Goal: Task Accomplishment & Management: Use online tool/utility

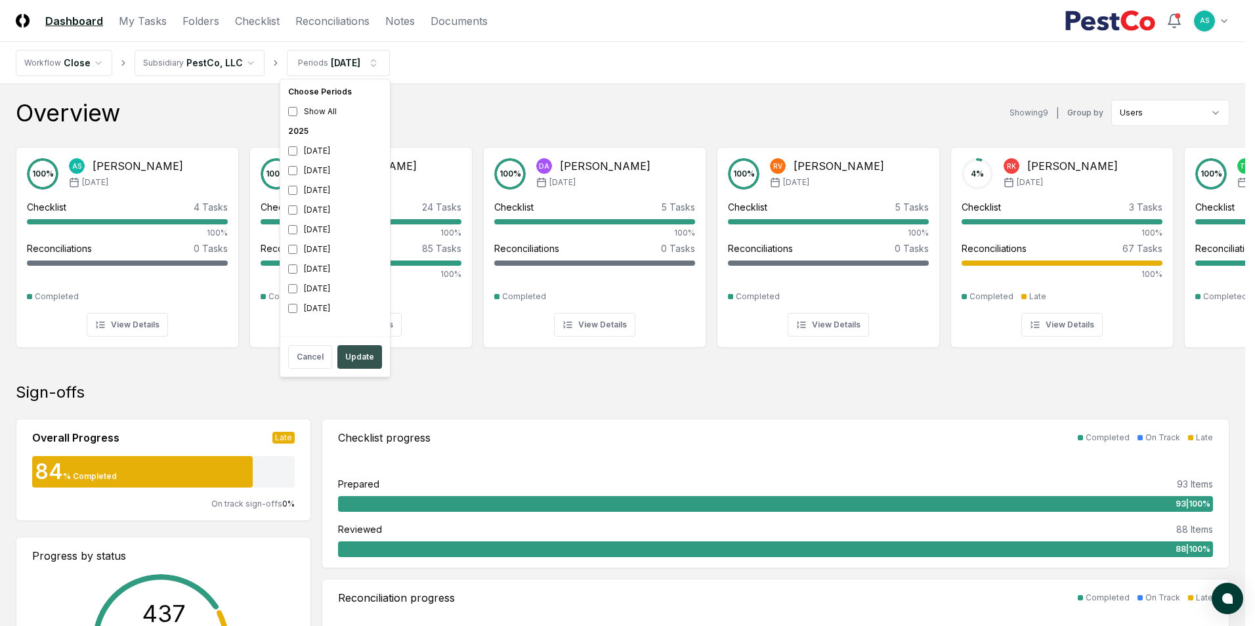
click at [345, 350] on button "Update" at bounding box center [359, 357] width 45 height 24
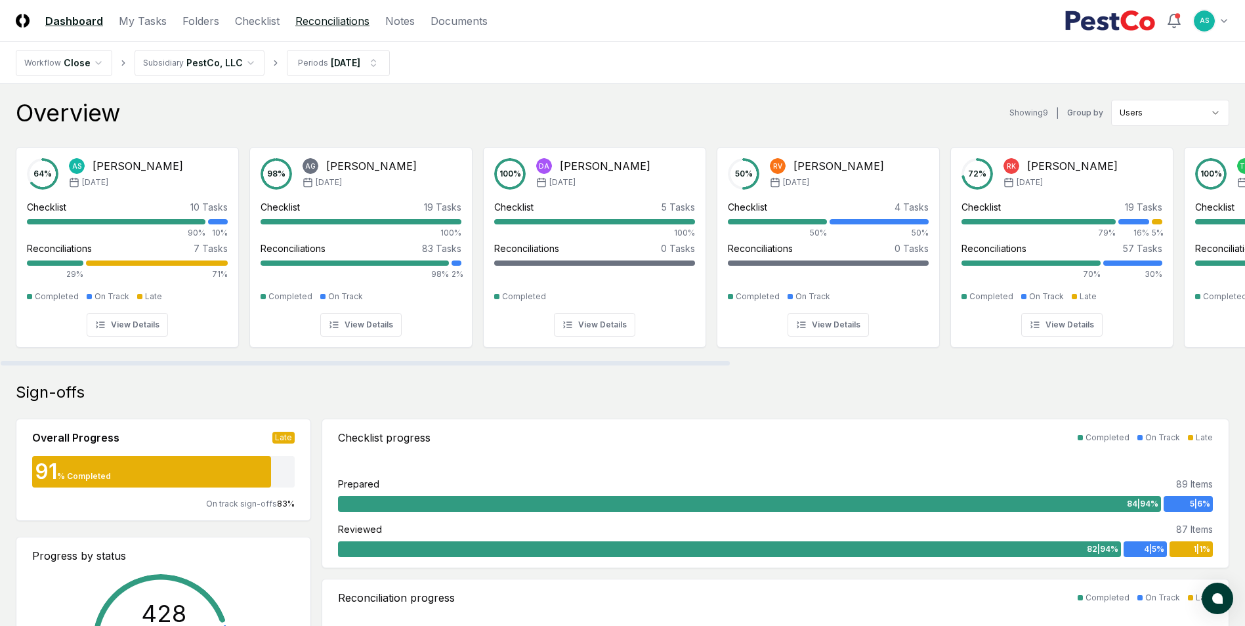
click at [346, 22] on link "Reconciliations" at bounding box center [332, 21] width 74 height 16
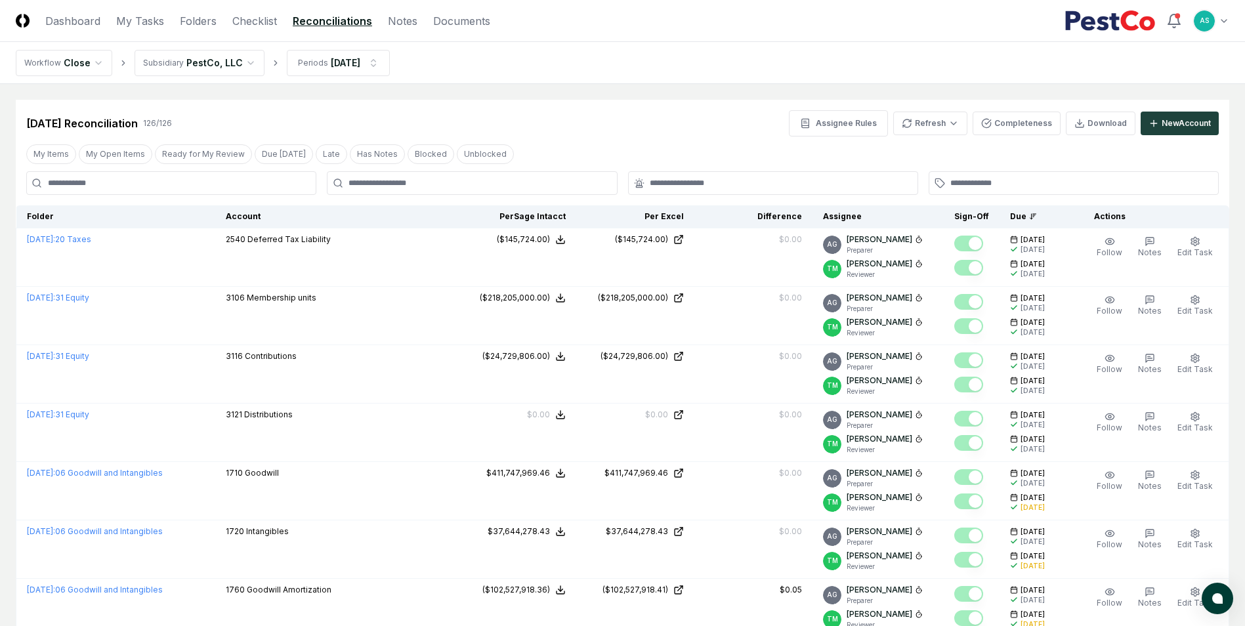
click at [440, 173] on div at bounding box center [472, 183] width 290 height 24
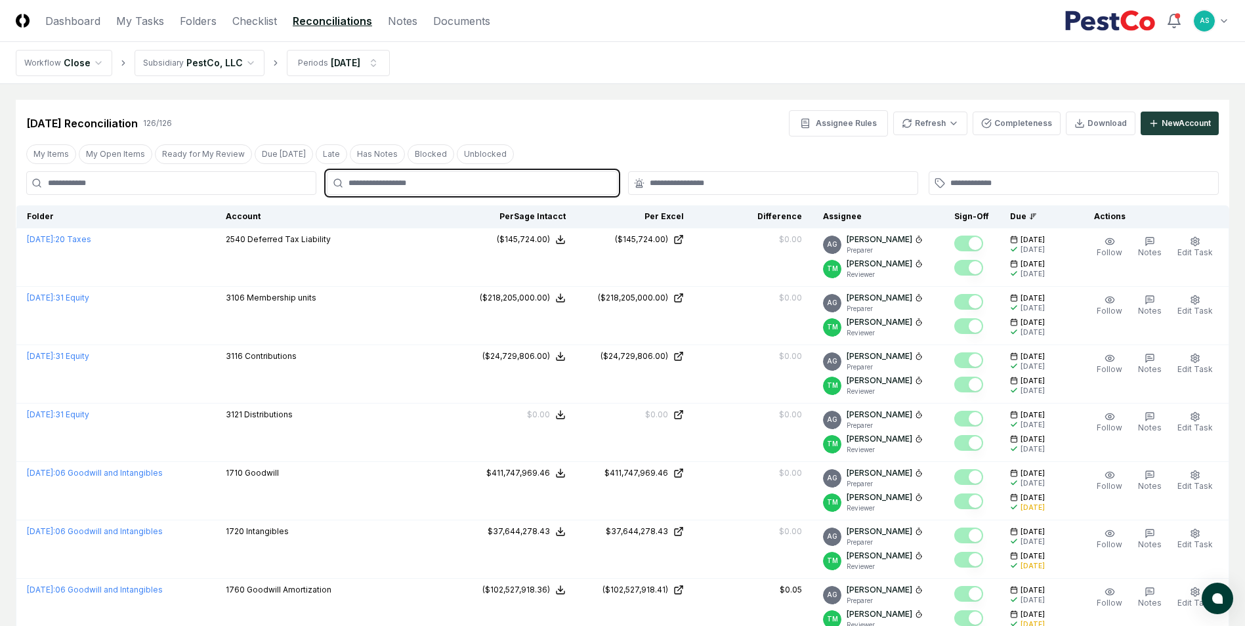
click at [437, 183] on input "text" at bounding box center [478, 183] width 260 height 12
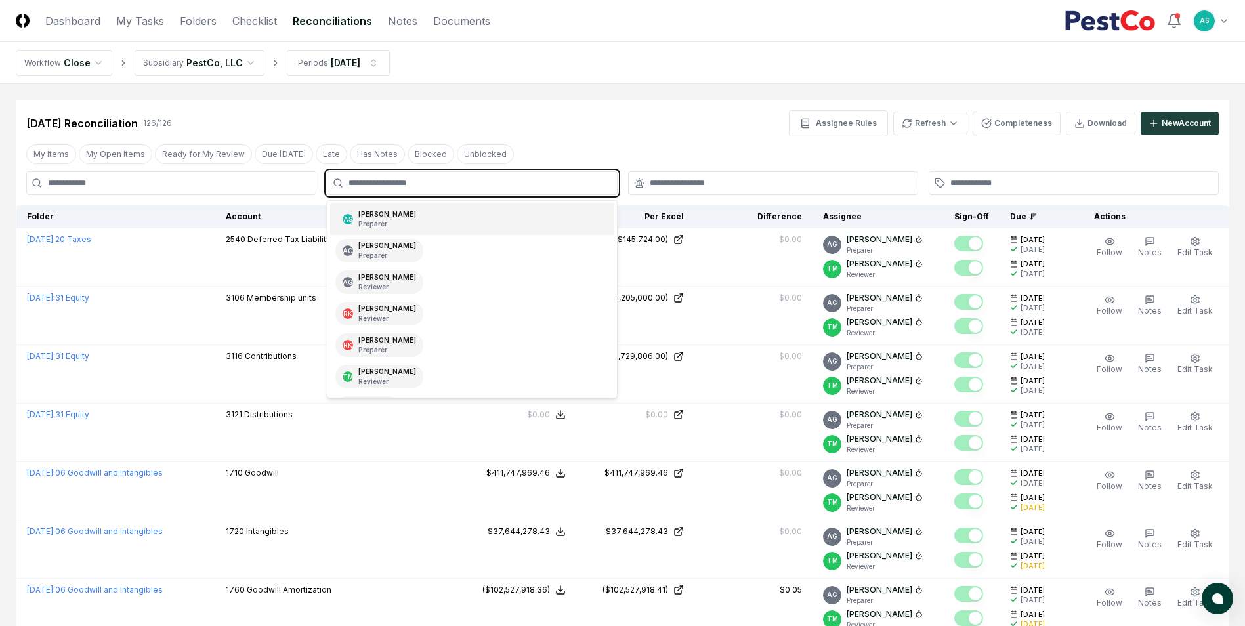
click at [408, 215] on div "AS [PERSON_NAME] Preparer" at bounding box center [471, 218] width 283 height 31
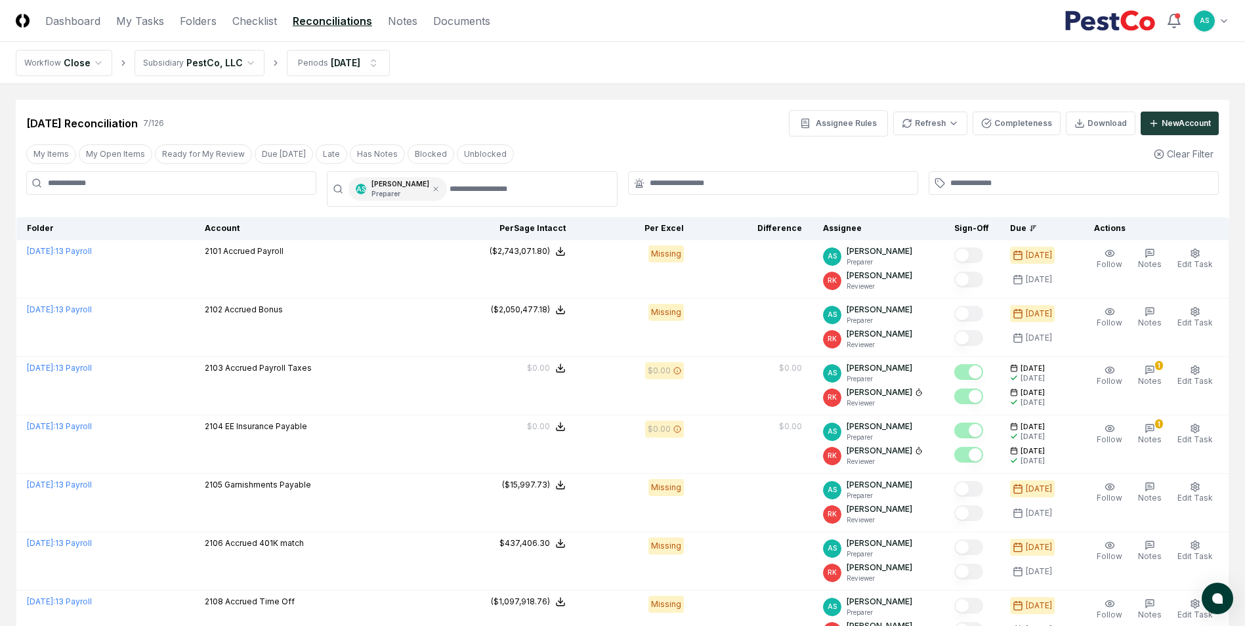
click at [577, 123] on div "[DATE] Reconciliation 7 / 126 Assignee Rules Refresh Completeness Download New …" at bounding box center [622, 123] width 1192 height 26
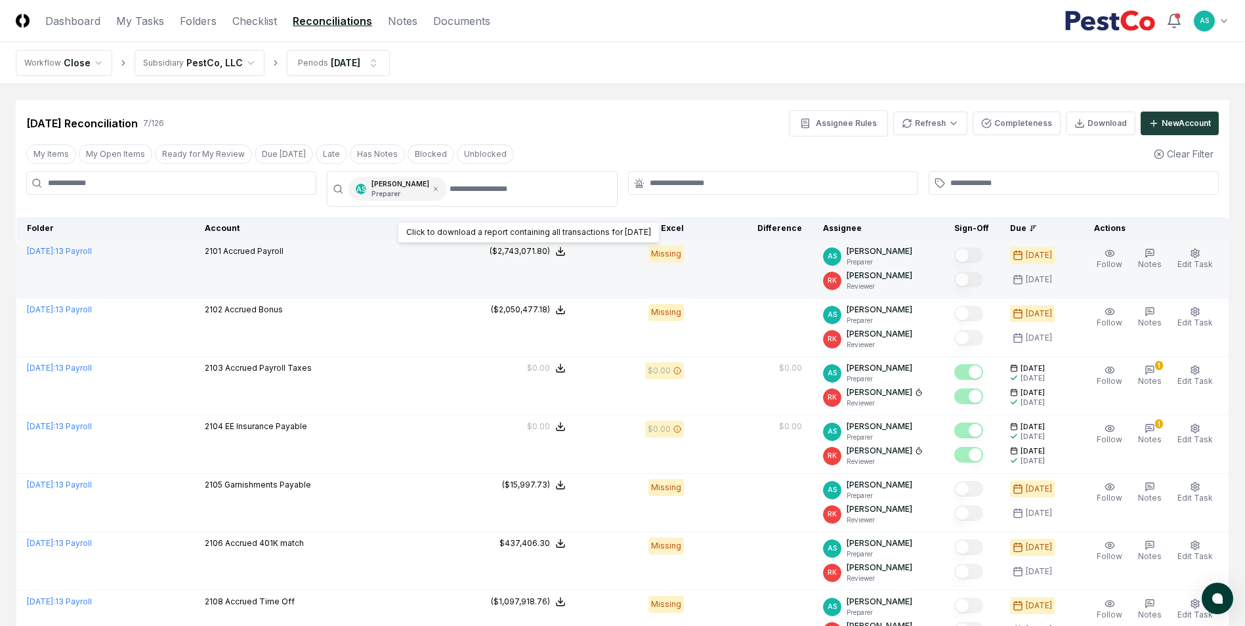
click at [564, 253] on icon at bounding box center [560, 251] width 10 height 10
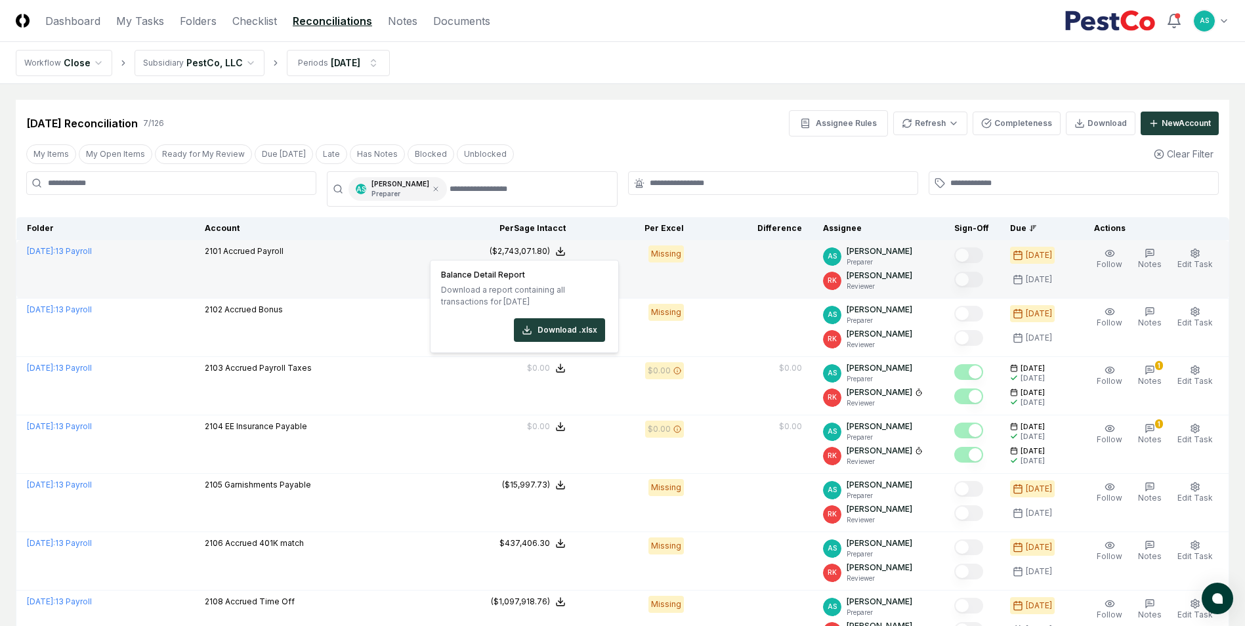
click at [547, 346] on div "Balance Detail Report Download a report containing all transactions for [DATE] …" at bounding box center [524, 306] width 189 height 93
click at [553, 335] on button "Download .xlsx" at bounding box center [559, 330] width 91 height 24
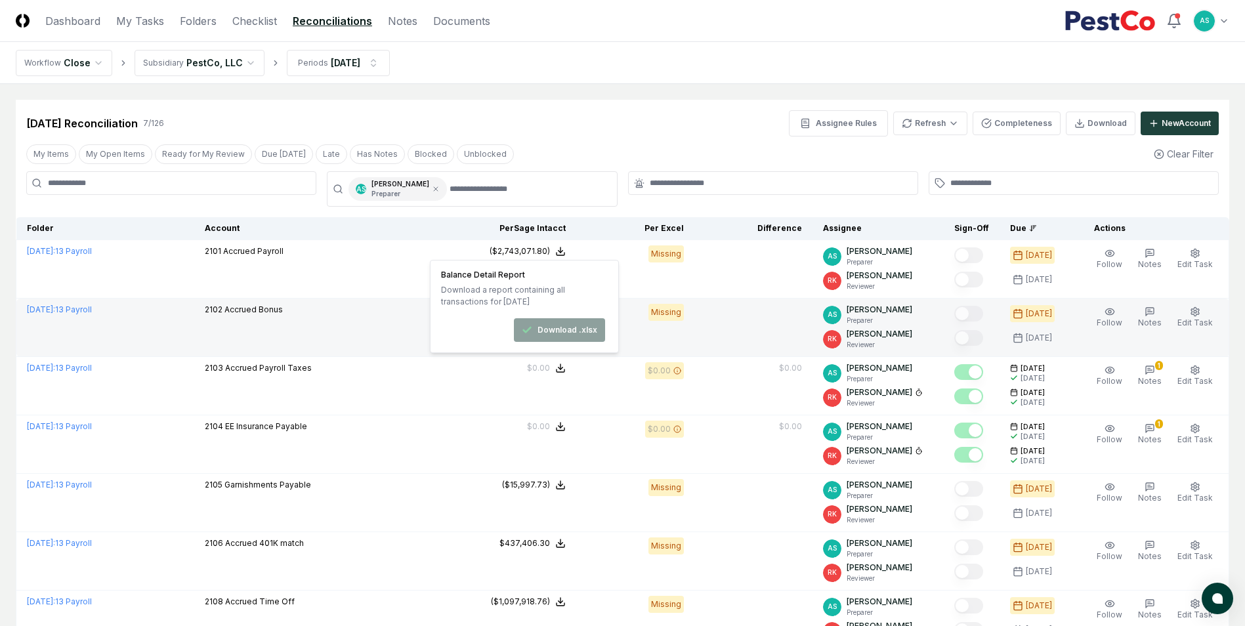
click at [378, 338] on td "2102 Accrued Bonus" at bounding box center [326, 328] width 264 height 58
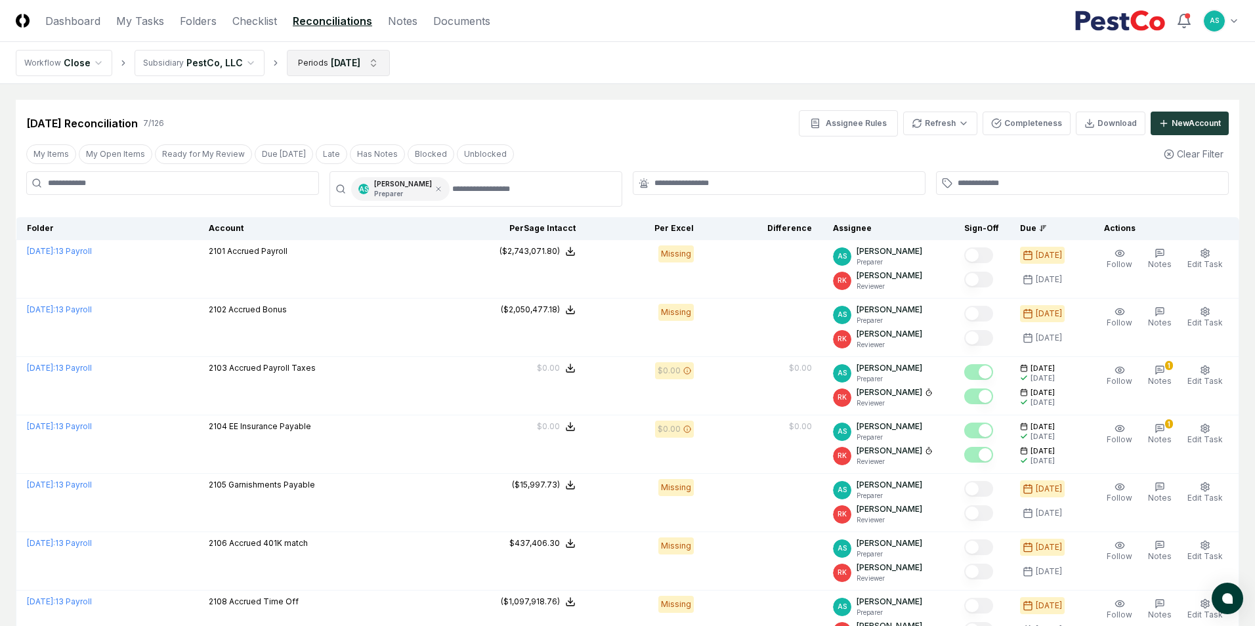
click at [356, 69] on html "CloseCore Dashboard My Tasks Folders Checklist Reconciliations Notes Documents …" at bounding box center [627, 371] width 1255 height 743
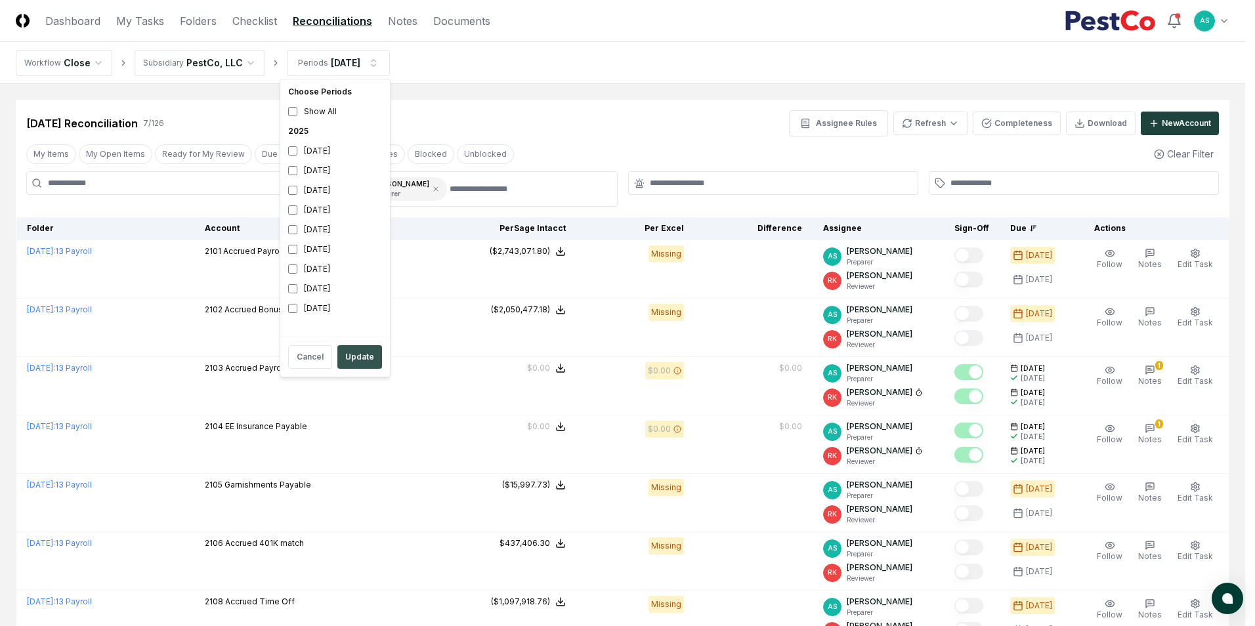
click at [357, 349] on button "Update" at bounding box center [359, 357] width 45 height 24
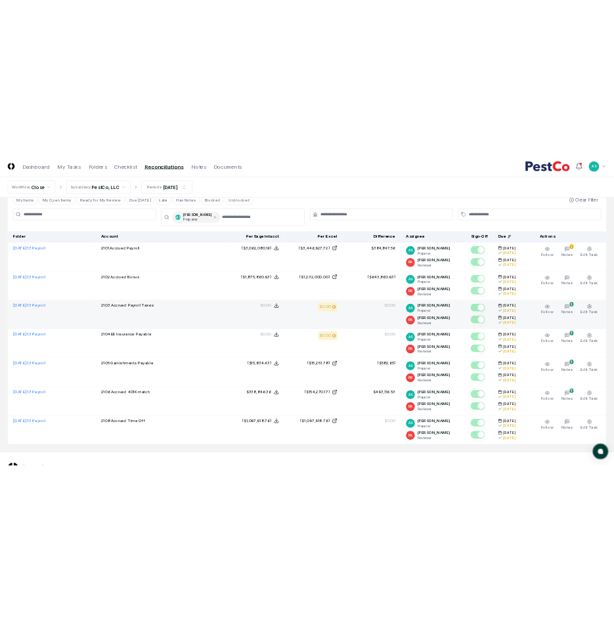
scroll to position [66, 0]
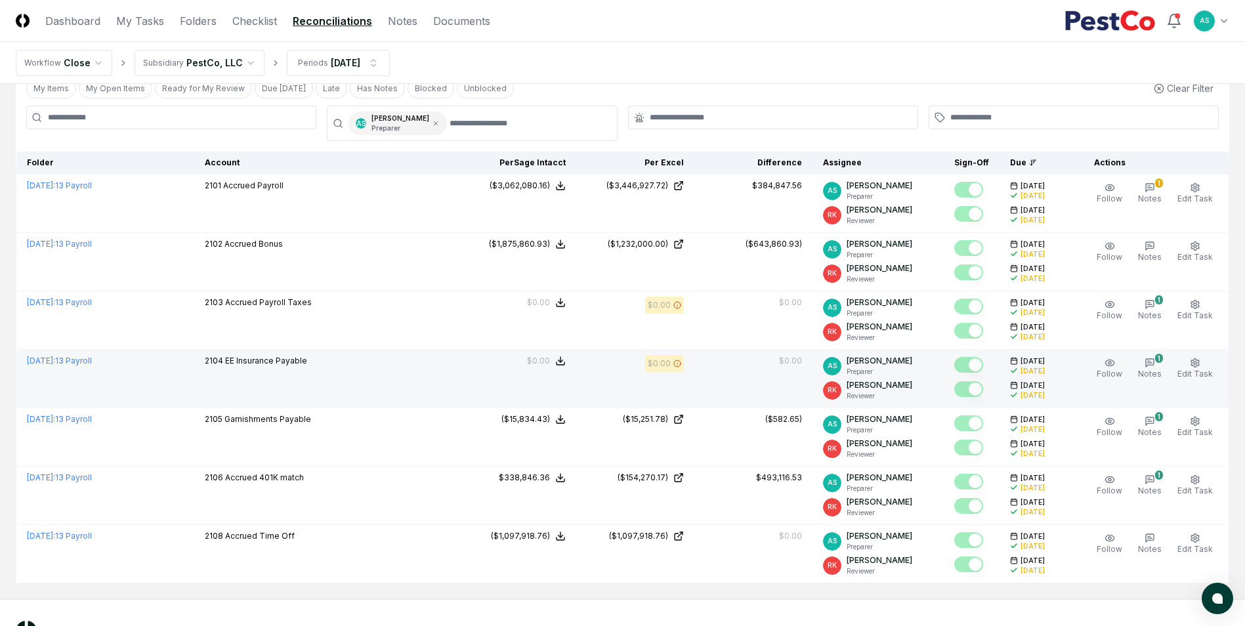
drag, startPoint x: 671, startPoint y: 358, endPoint x: 678, endPoint y: 359, distance: 7.3
click at [671, 364] on div "$0.00" at bounding box center [659, 364] width 23 height 12
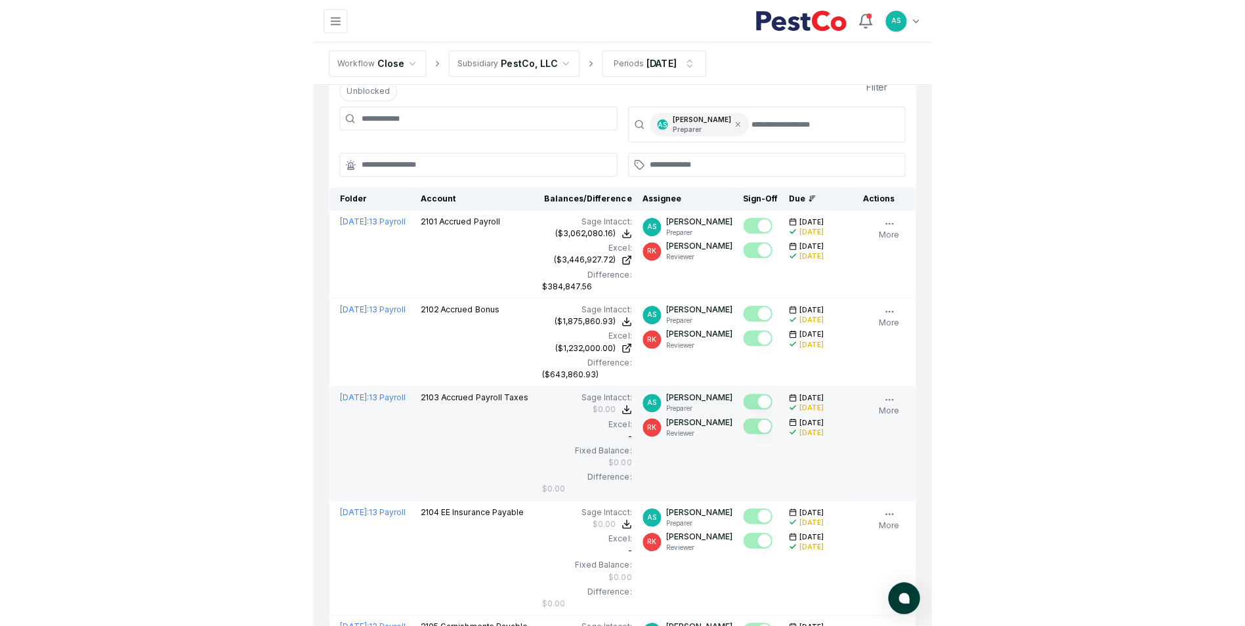
scroll to position [0, 0]
